Goal: Complete application form

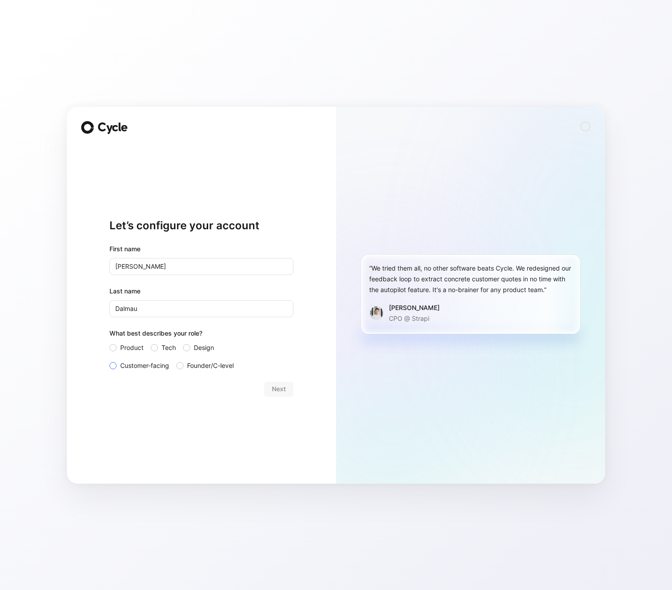
drag, startPoint x: 113, startPoint y: 364, endPoint x: 122, endPoint y: 370, distance: 11.1
click at [113, 364] on div at bounding box center [112, 365] width 7 height 7
click at [109, 360] on input "Customer-facing" at bounding box center [109, 360] width 0 height 0
click at [280, 393] on span "Next" at bounding box center [279, 389] width 14 height 11
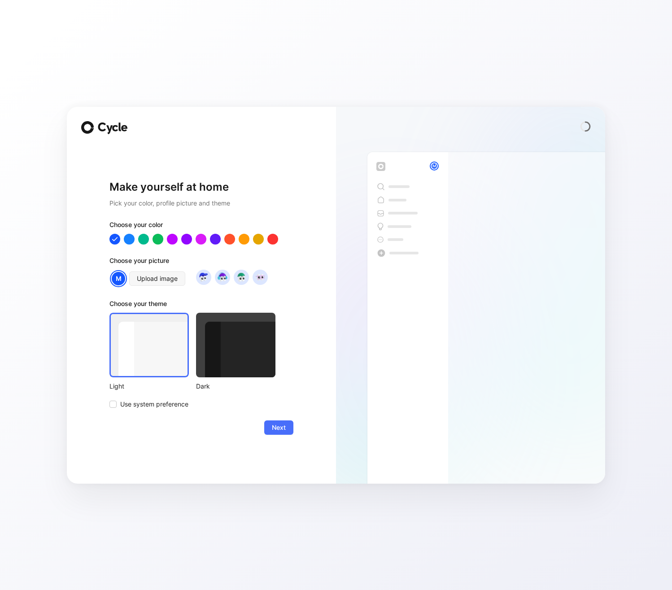
click at [238, 359] on div at bounding box center [235, 345] width 79 height 65
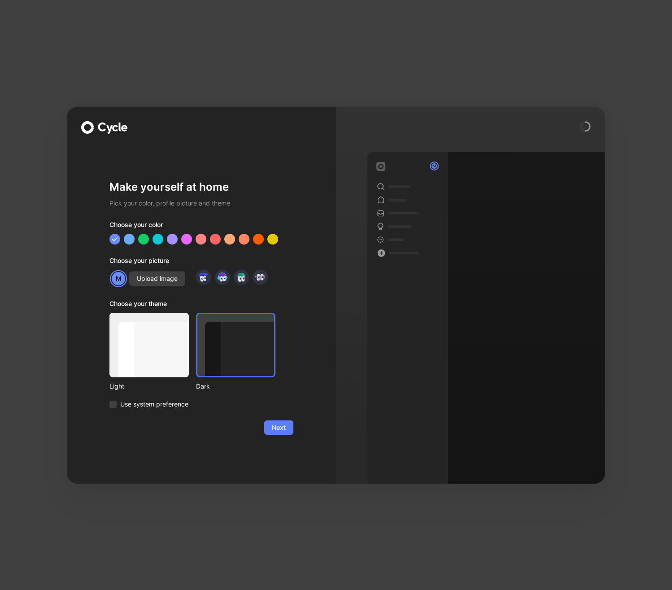
click at [282, 431] on span "Next" at bounding box center [279, 427] width 14 height 11
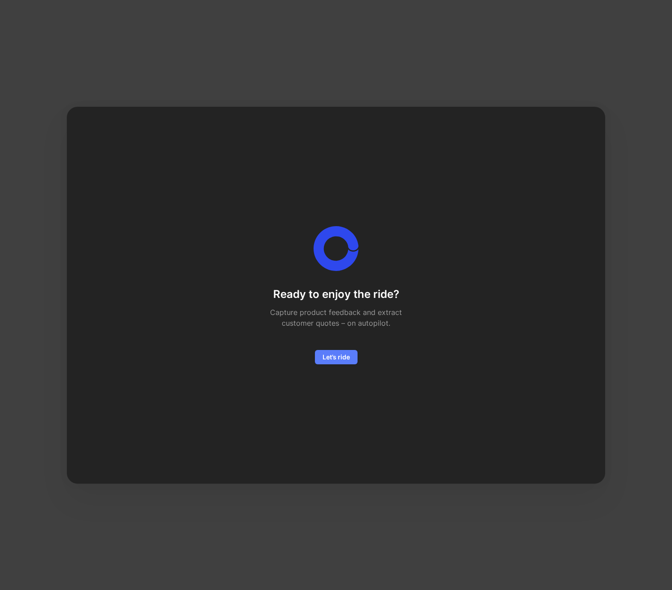
click at [336, 359] on span "Let’s ride" at bounding box center [336, 357] width 27 height 11
